Goal: Entertainment & Leisure: Consume media (video, audio)

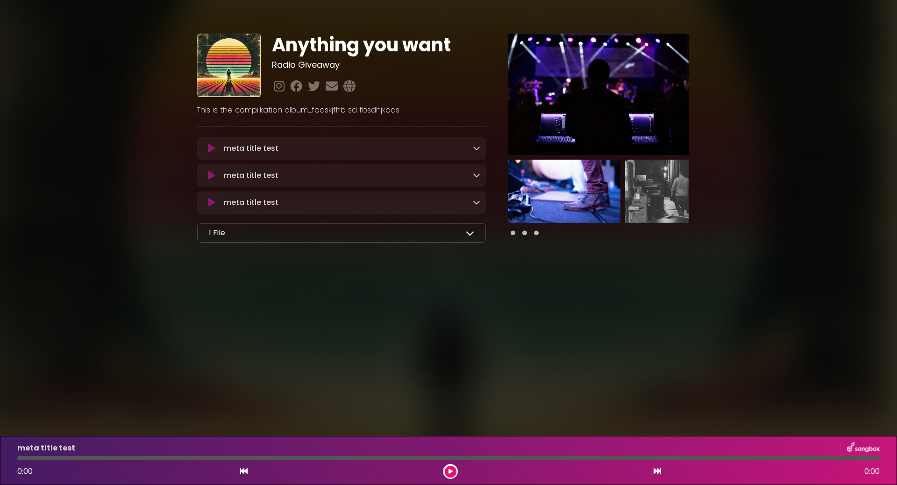
click at [478, 151] on icon at bounding box center [476, 147] width 7 height 7
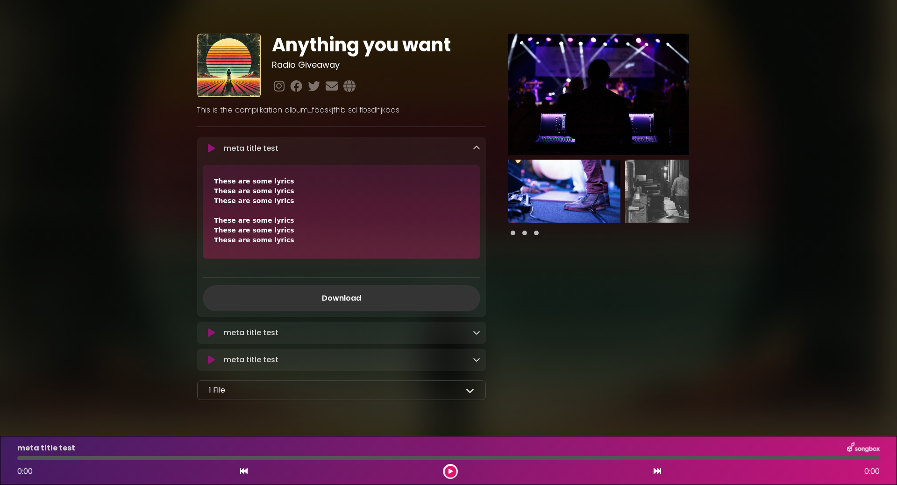
click at [475, 148] on icon at bounding box center [476, 147] width 7 height 7
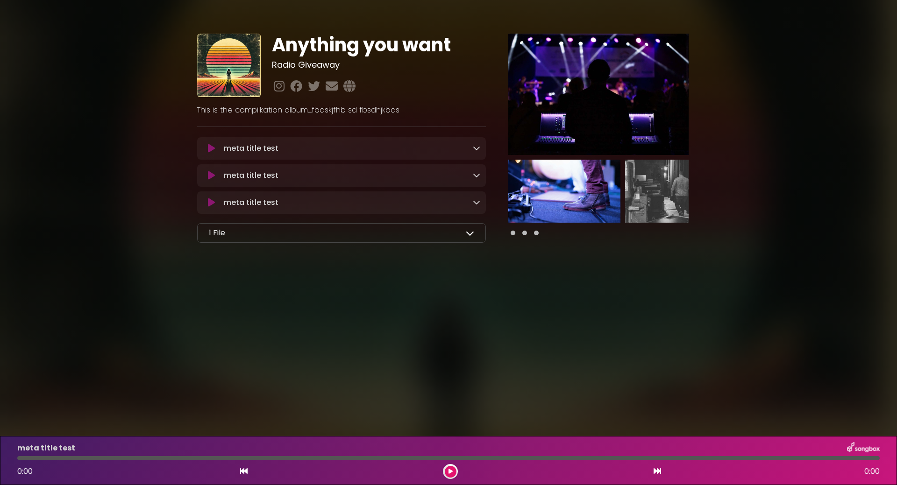
click at [212, 202] on icon at bounding box center [211, 202] width 7 height 9
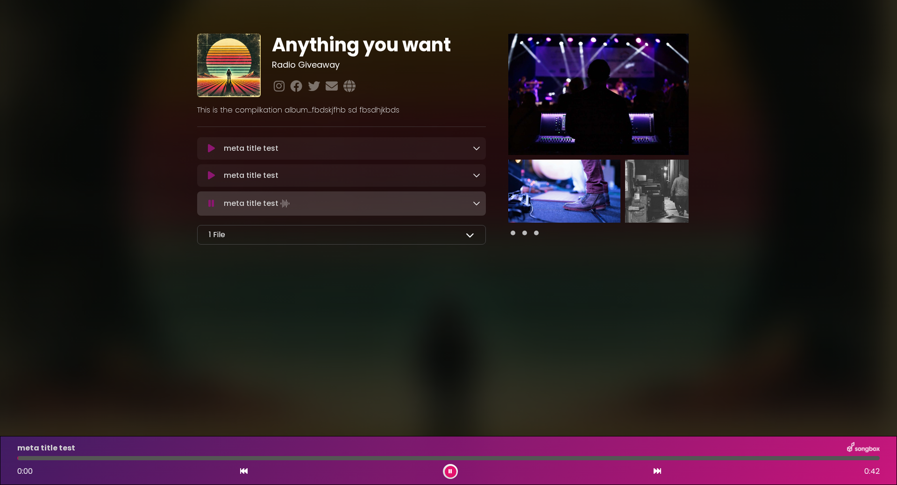
click at [206, 204] on button at bounding box center [211, 203] width 17 height 9
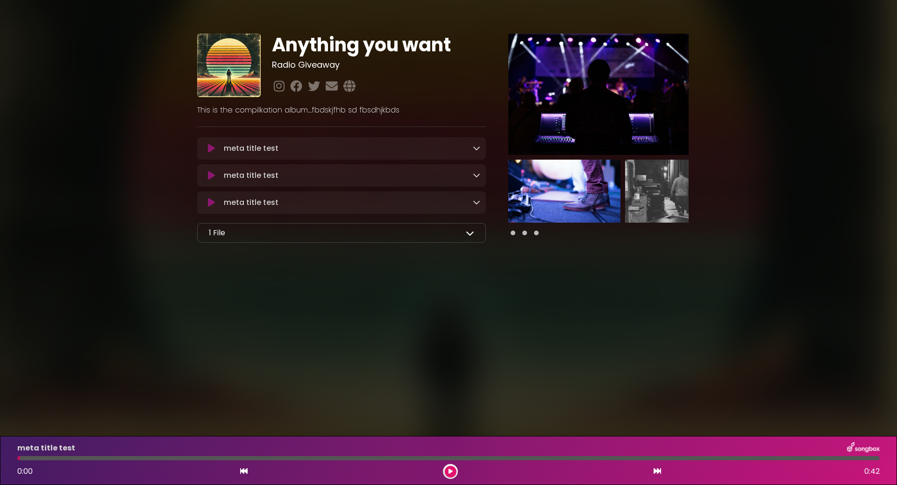
click at [126, 205] on div "Anything you want Radio Giveaway" at bounding box center [448, 135] width 897 height 248
click at [117, 306] on body "× Anything you want Radio Giveaway" at bounding box center [448, 242] width 897 height 485
click at [210, 203] on icon at bounding box center [211, 202] width 7 height 9
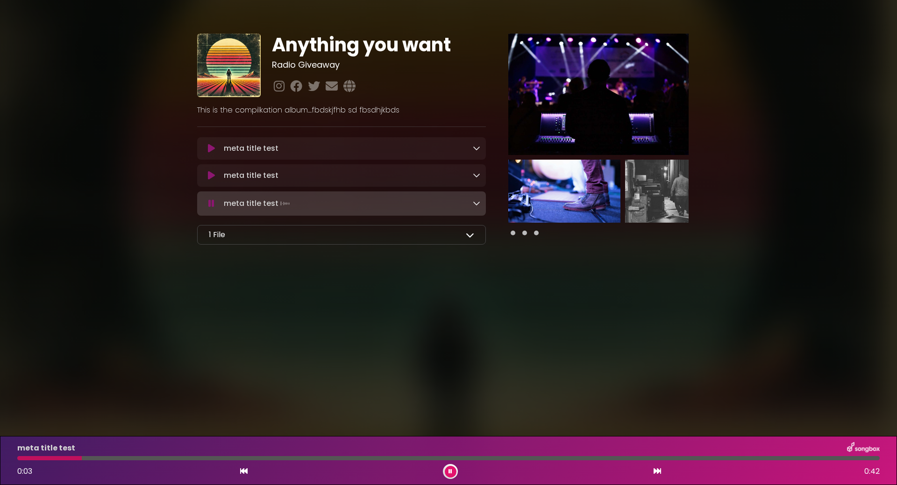
click at [215, 174] on button at bounding box center [211, 175] width 17 height 9
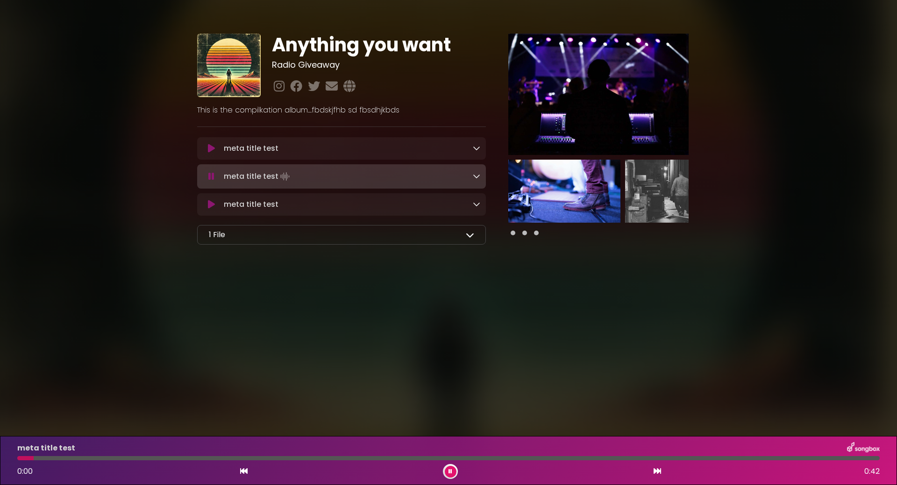
click at [205, 147] on button at bounding box center [211, 148] width 17 height 9
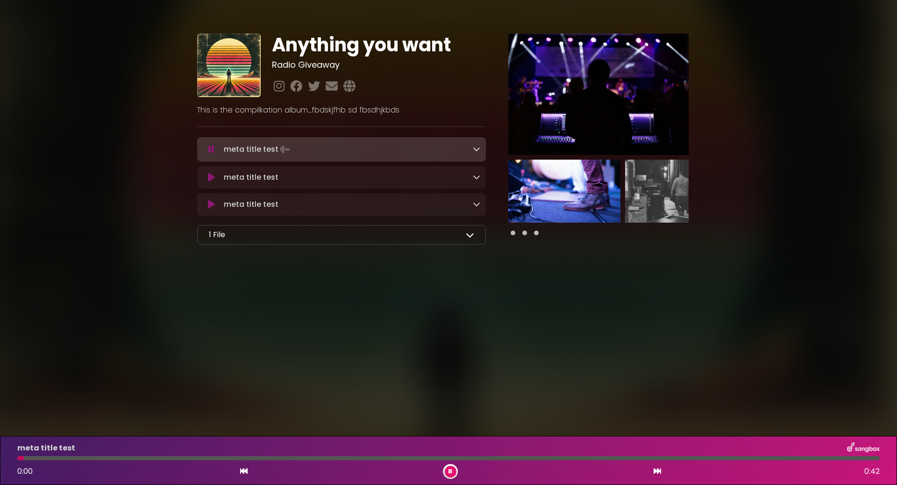
click at [116, 147] on div "Anything you want Radio Giveaway" at bounding box center [448, 135] width 897 height 249
click at [209, 152] on icon at bounding box center [211, 149] width 6 height 9
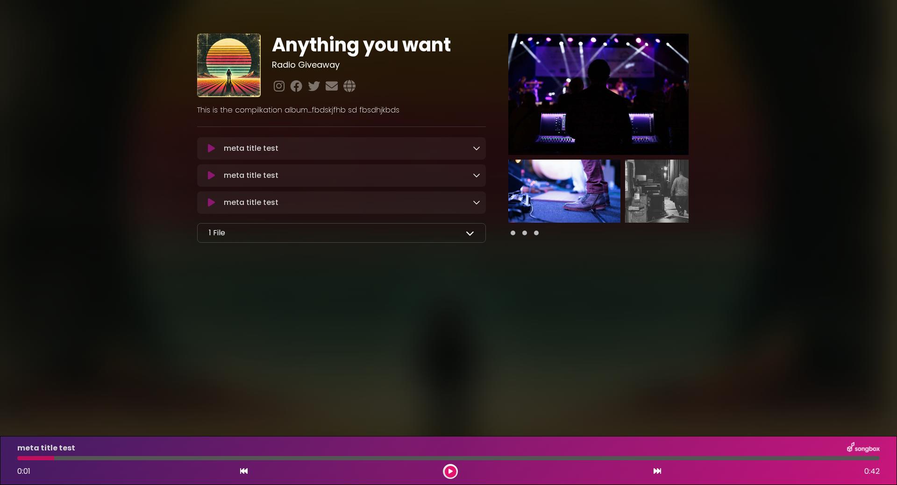
click at [562, 208] on img at bounding box center [564, 191] width 112 height 63
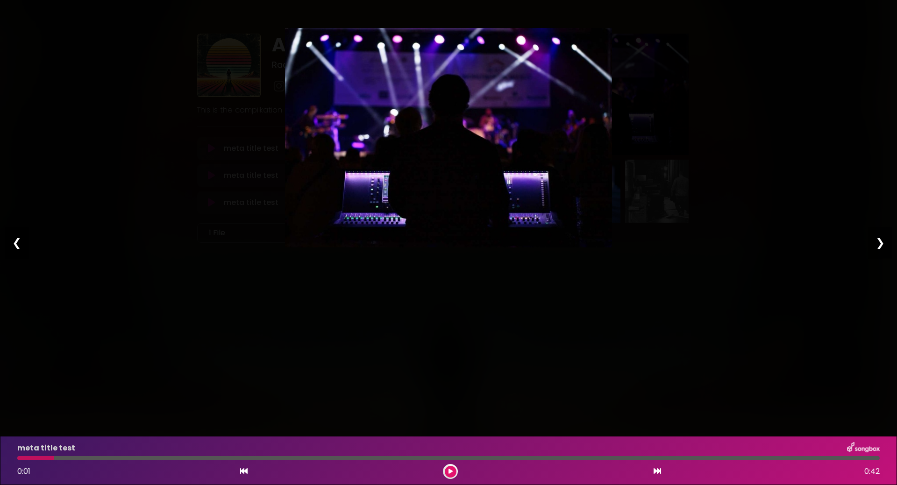
click at [597, 288] on div "Pause Play % buffered 00:00 00:00 00:00 Exit fullscreen Enter fullscreen Play ❮…" at bounding box center [448, 242] width 897 height 485
